Goal: Information Seeking & Learning: Understand process/instructions

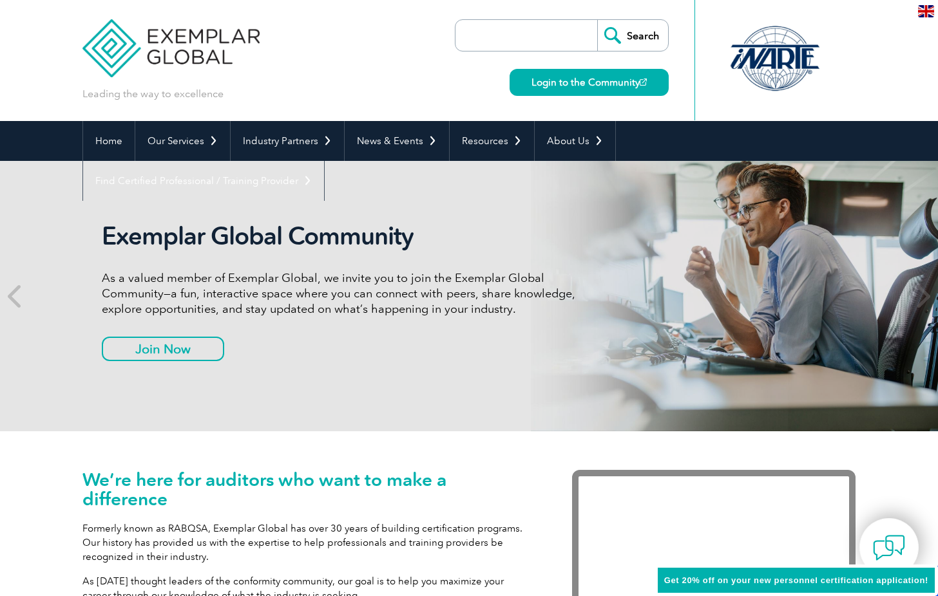
click at [785, 62] on div at bounding box center [775, 58] width 128 height 71
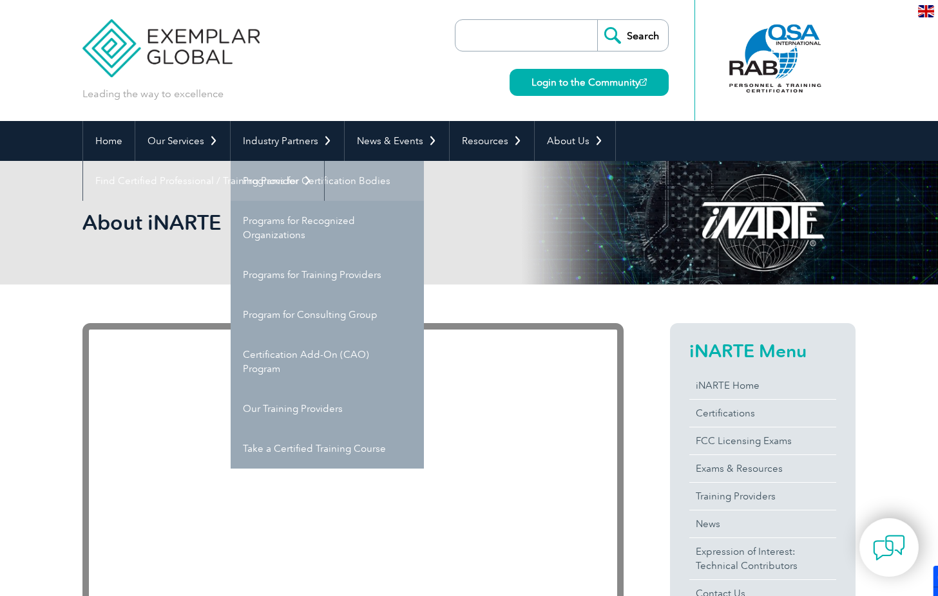
click at [274, 182] on link "Programs for Certification Bodies" at bounding box center [327, 181] width 193 height 40
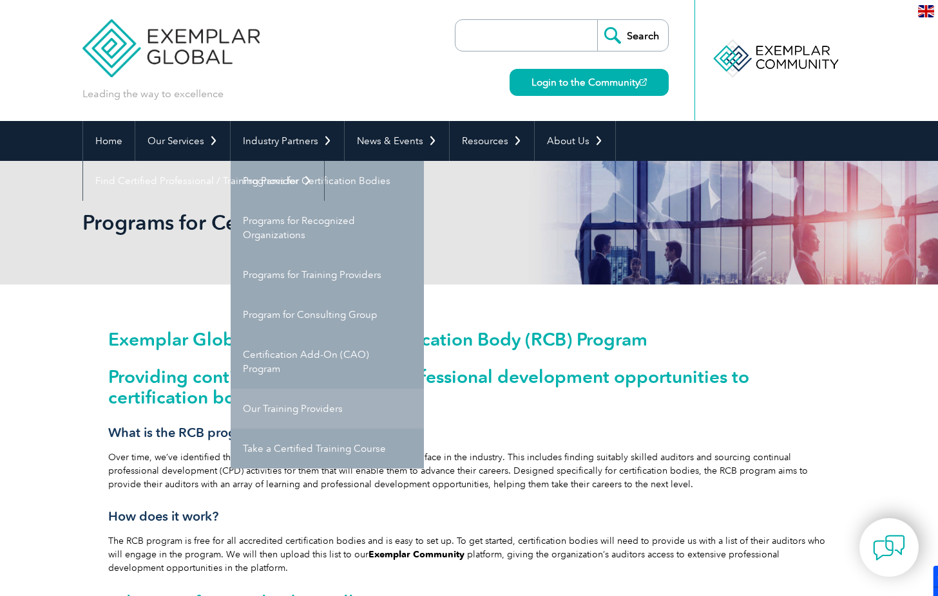
click at [293, 414] on link "Our Training Providers" at bounding box center [327, 409] width 193 height 40
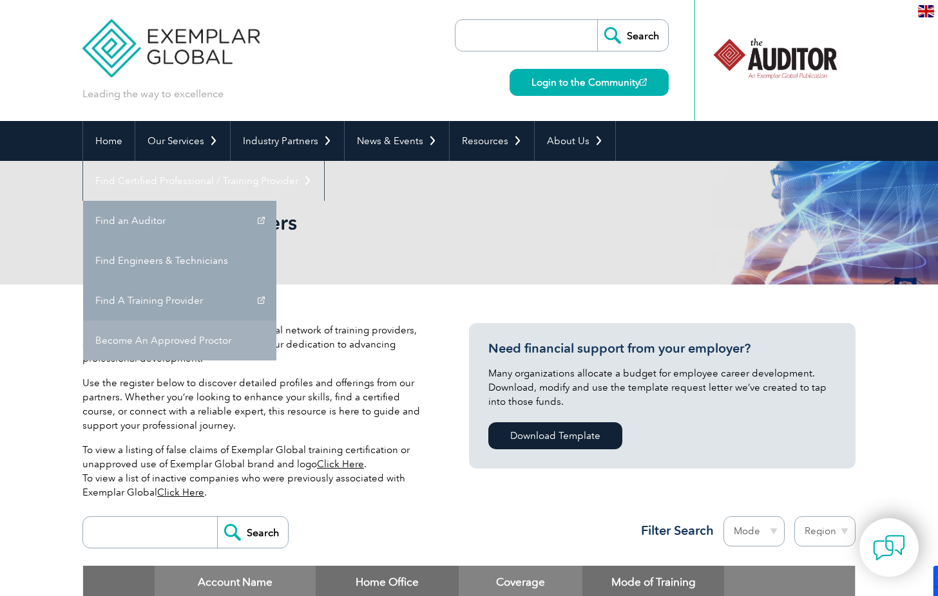
click at [276, 321] on link "Become An Approved Proctor" at bounding box center [179, 341] width 193 height 40
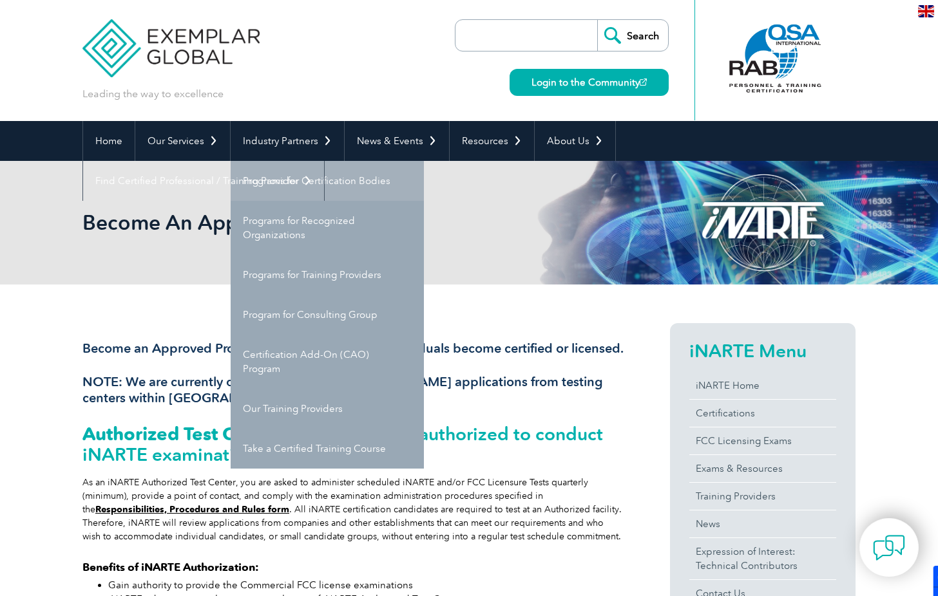
click at [296, 185] on link "Programs for Certification Bodies" at bounding box center [327, 181] width 193 height 40
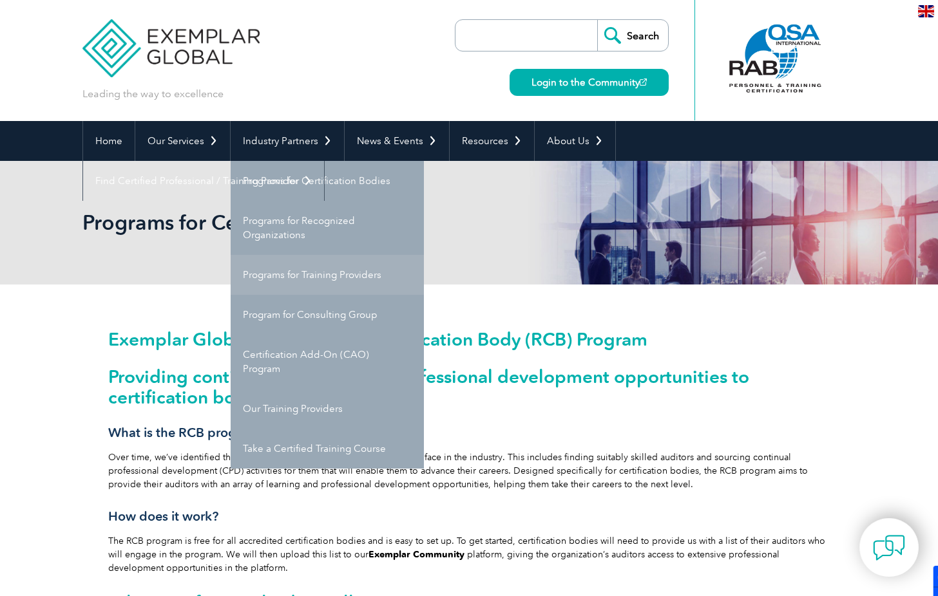
click at [299, 276] on link "Programs for Training Providers" at bounding box center [327, 275] width 193 height 40
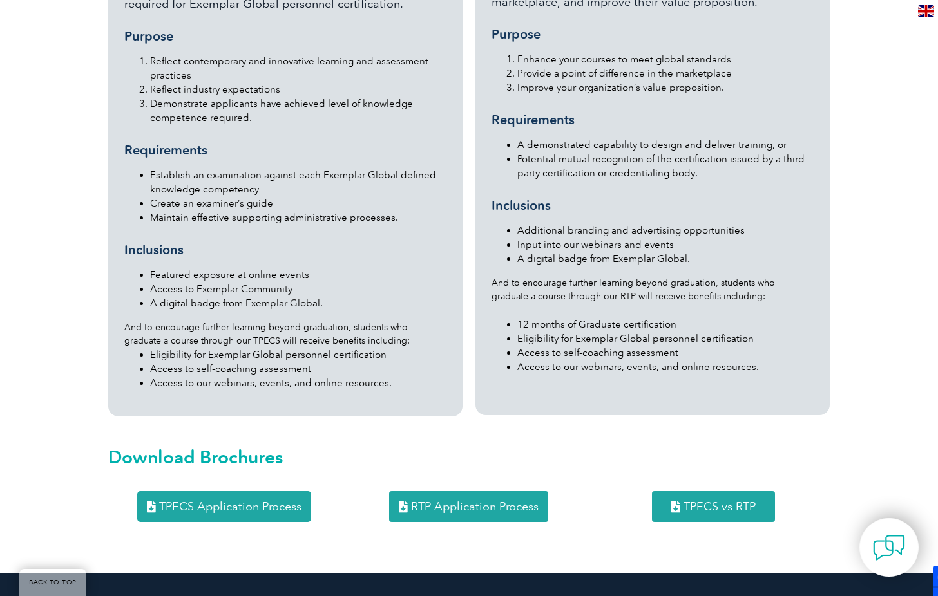
scroll to position [1424, 0]
